Goal: Information Seeking & Learning: Learn about a topic

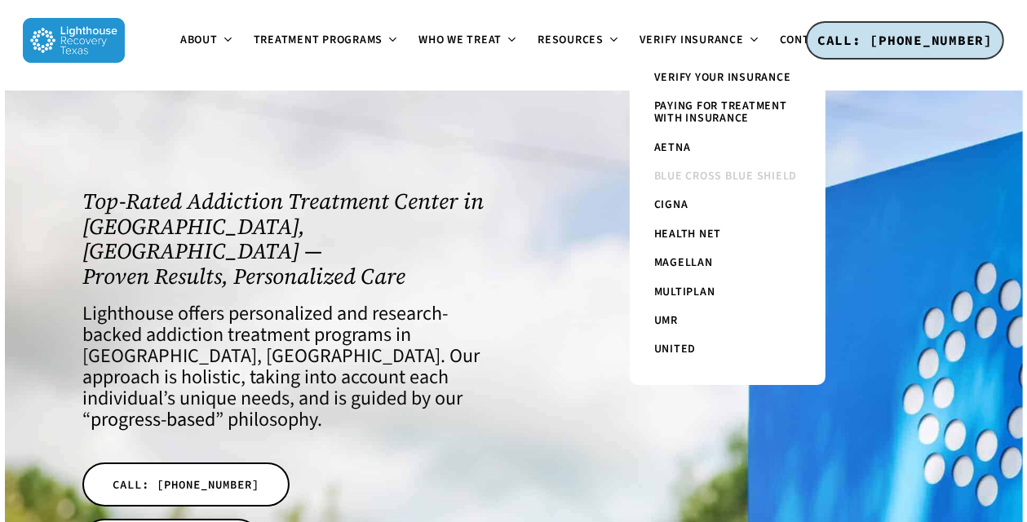
click at [703, 179] on span "Blue Cross Blue Shield" at bounding box center [726, 176] width 144 height 16
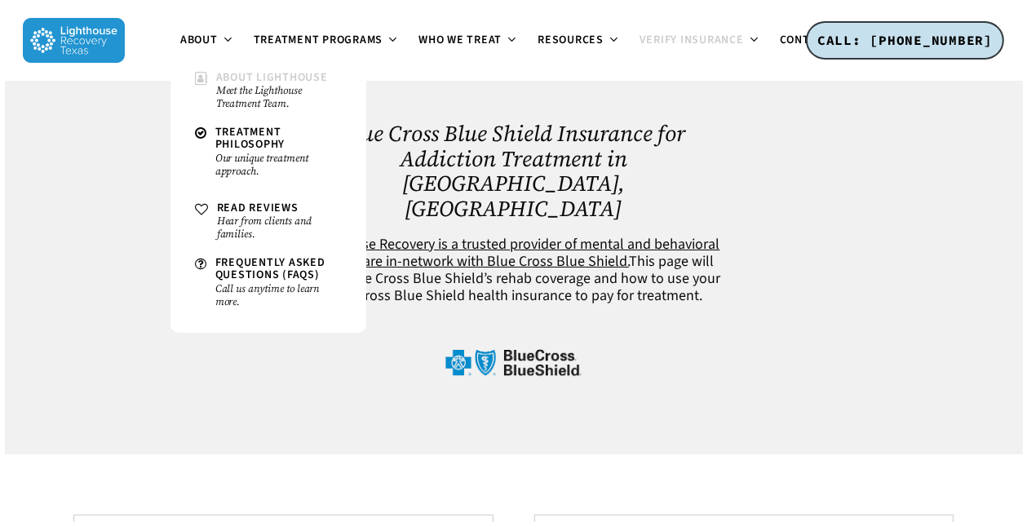
click at [228, 93] on small "Meet the Lighthouse Treatment Team." at bounding box center [279, 97] width 126 height 26
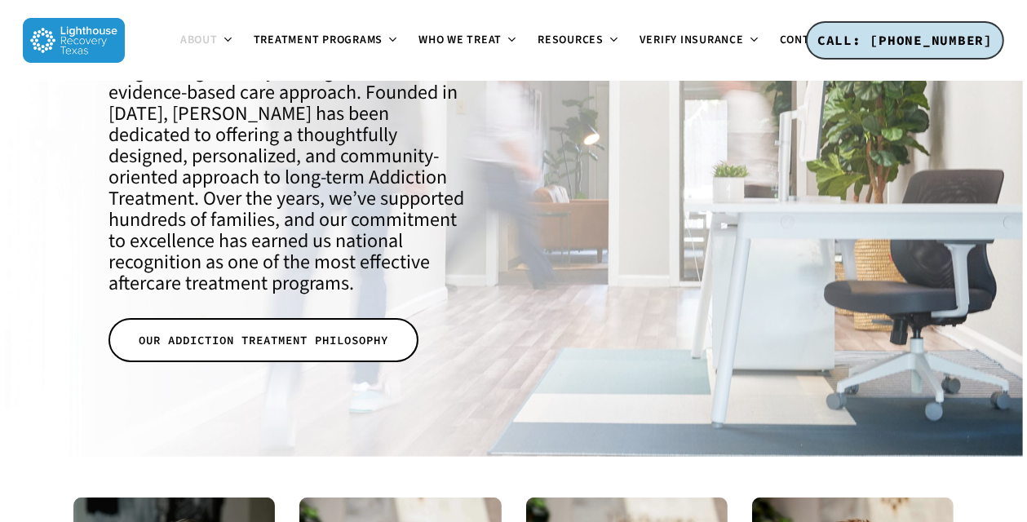
scroll to position [206, 0]
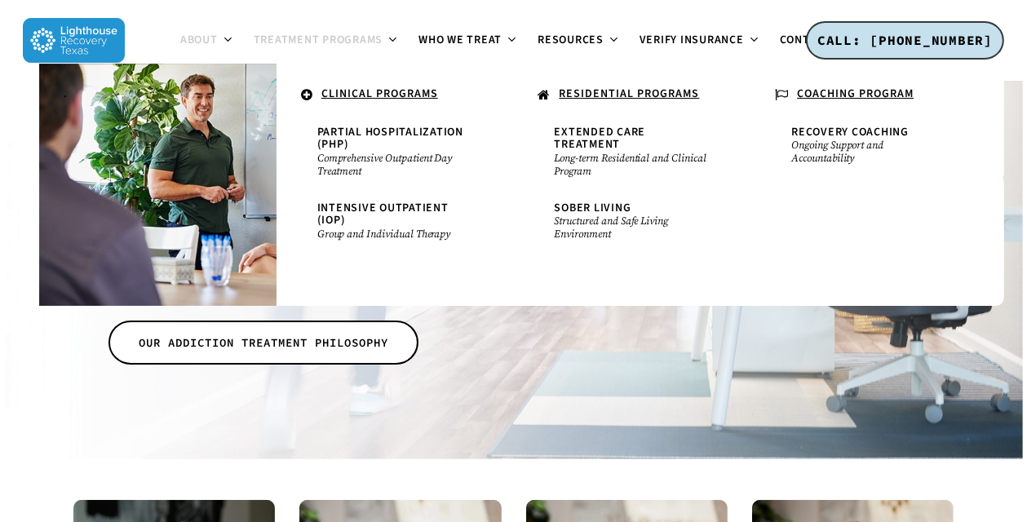
click at [347, 44] on span "Treatment Programs" at bounding box center [319, 40] width 130 height 16
click at [324, 38] on span "Treatment Programs" at bounding box center [319, 40] width 130 height 16
click at [359, 91] on u "CLINICAL PROGRAMS" at bounding box center [379, 94] width 117 height 16
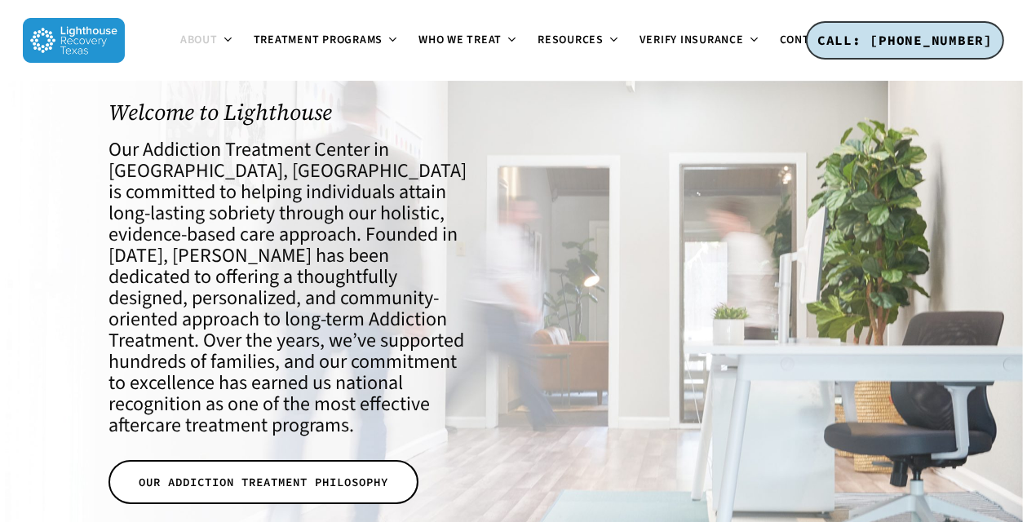
scroll to position [0, 0]
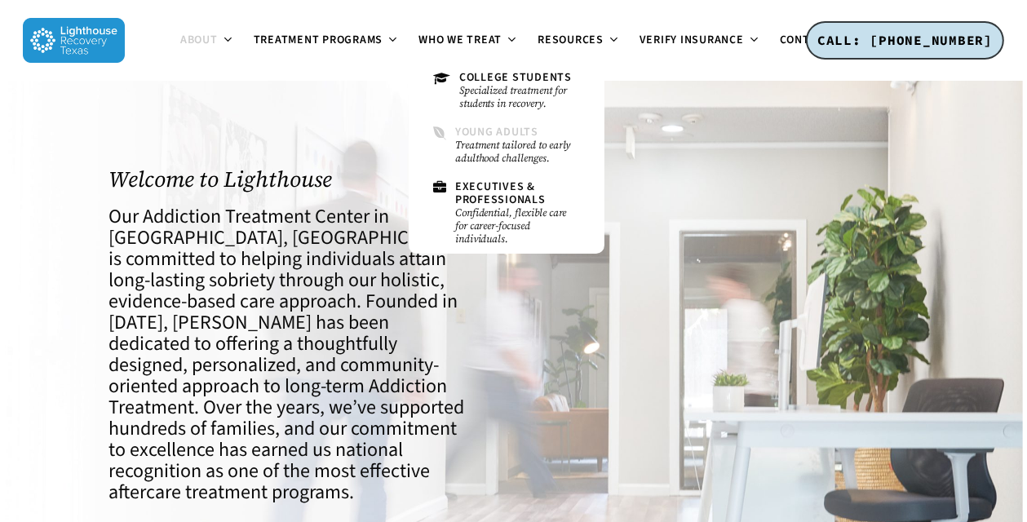
click at [507, 136] on span "Young Adults" at bounding box center [496, 132] width 83 height 16
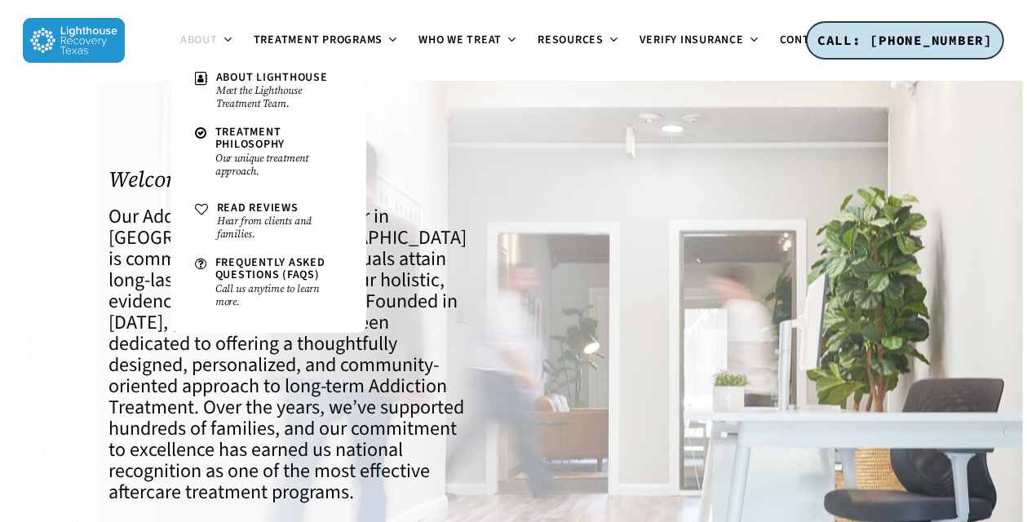
click at [104, 42] on img at bounding box center [74, 40] width 102 height 45
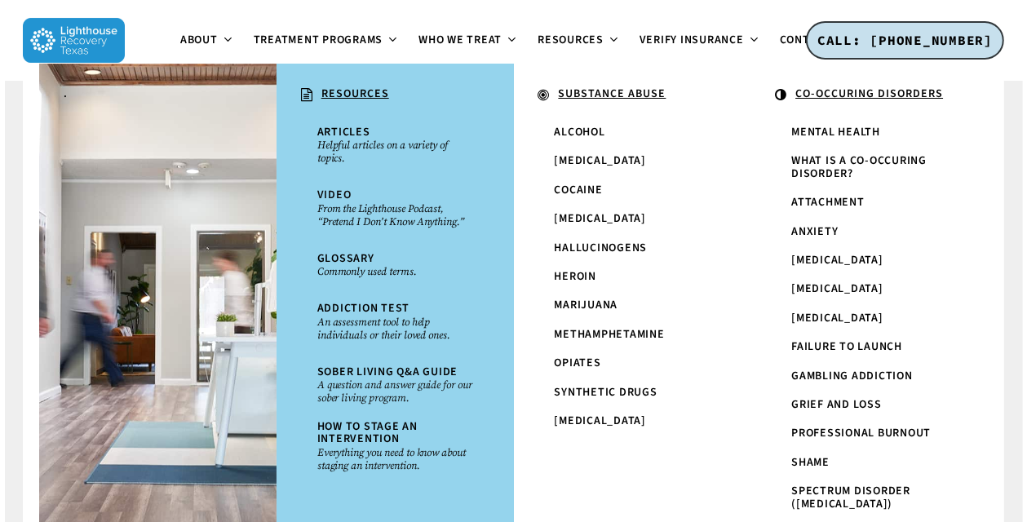
scroll to position [146, 0]
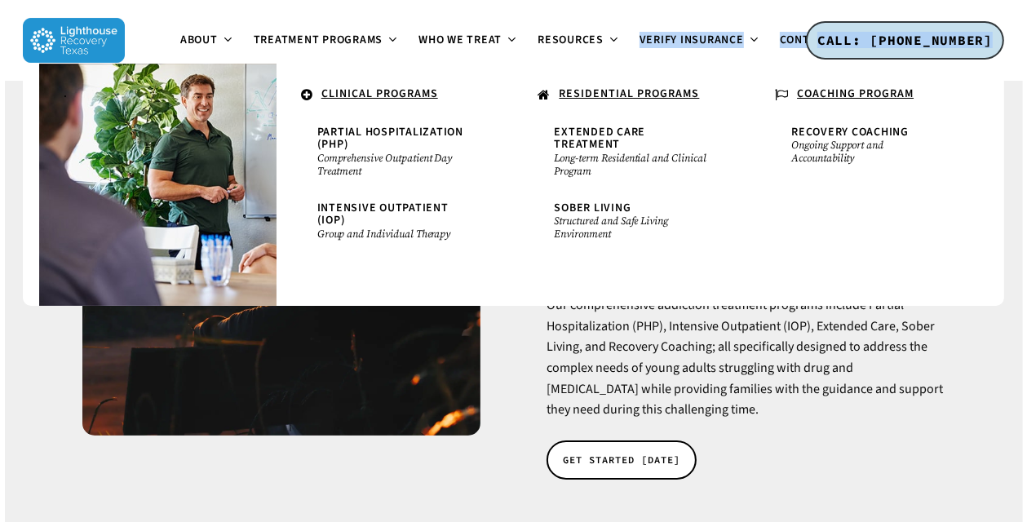
drag, startPoint x: 610, startPoint y: 67, endPoint x: 244, endPoint y: -38, distance: 381.0
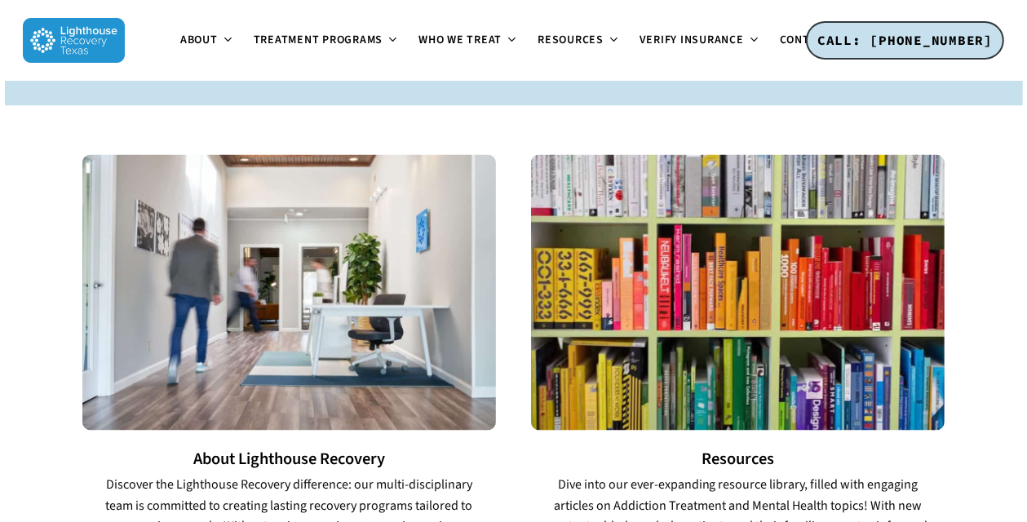
scroll to position [2187, 0]
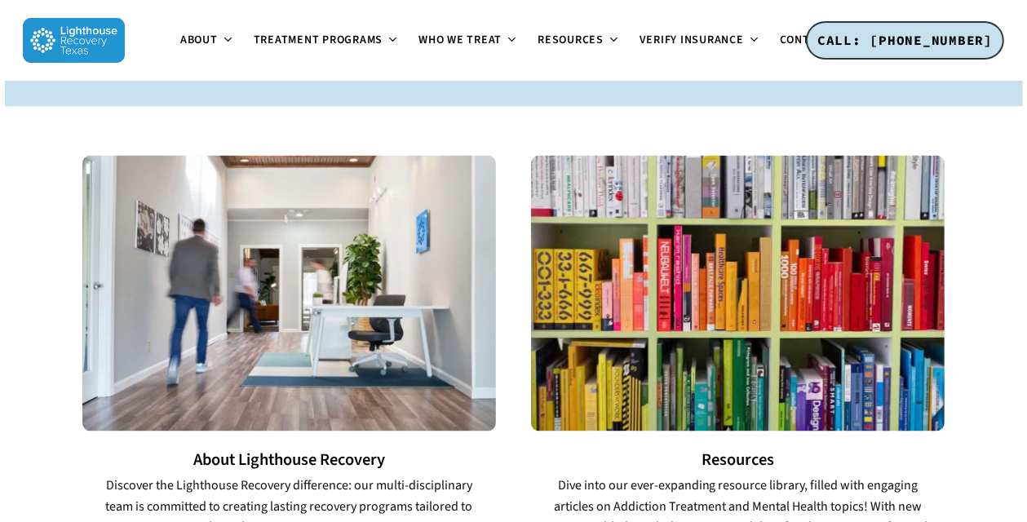
click at [359, 156] on img at bounding box center [289, 294] width 414 height 276
click at [256, 452] on h3 "About Lighthouse Recovery" at bounding box center [289, 461] width 414 height 18
